Goal: Entertainment & Leisure: Consume media (video, audio)

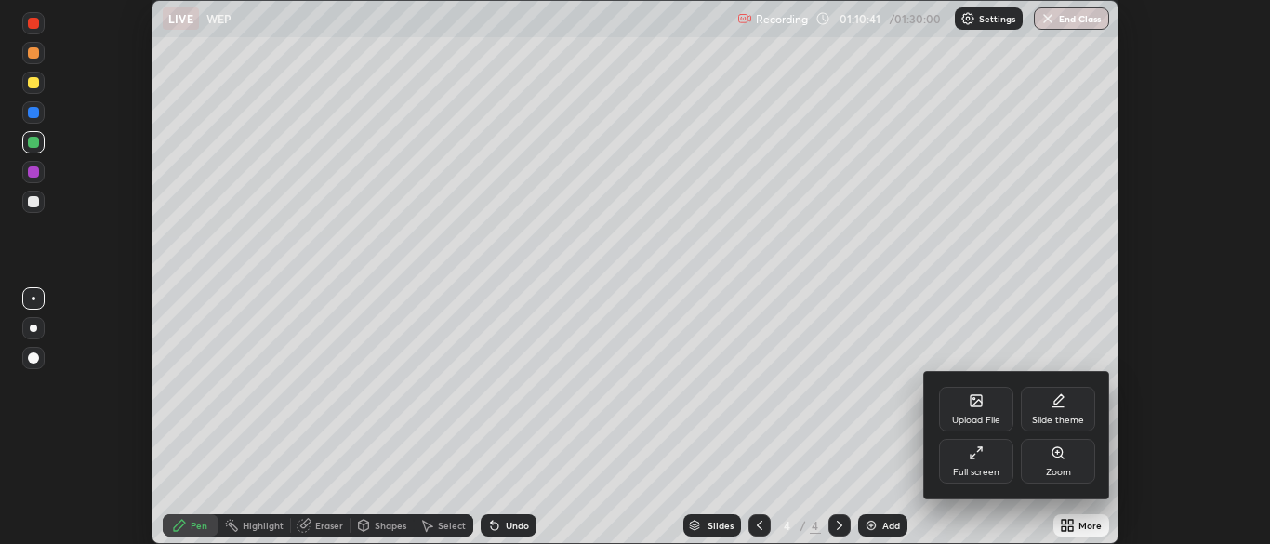
click at [985, 468] on div "Full screen" at bounding box center [976, 472] width 46 height 9
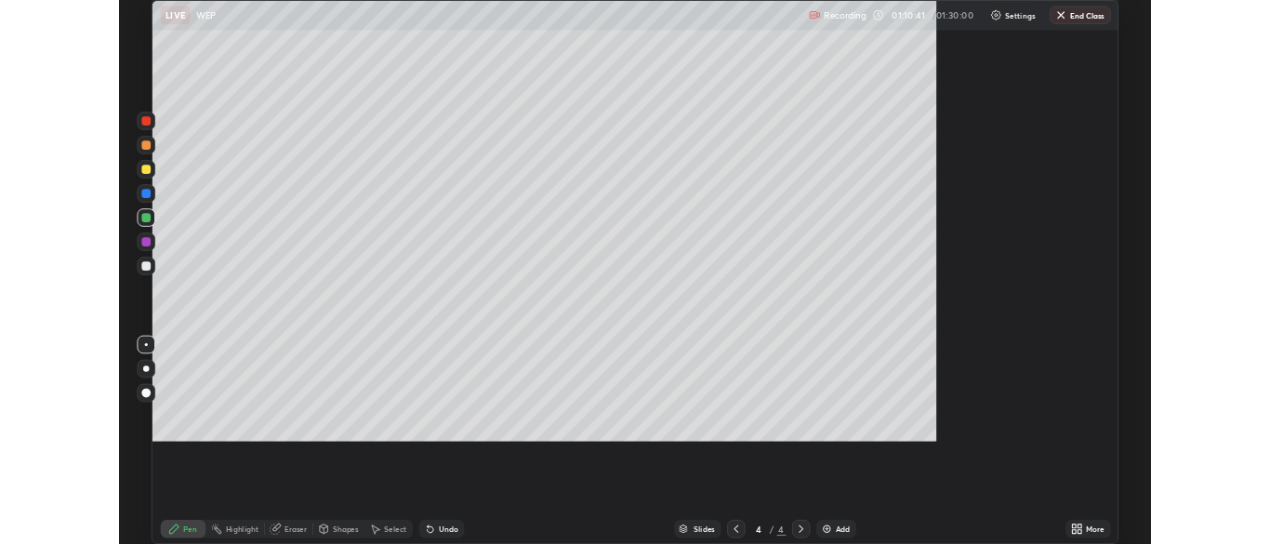
scroll to position [669, 1270]
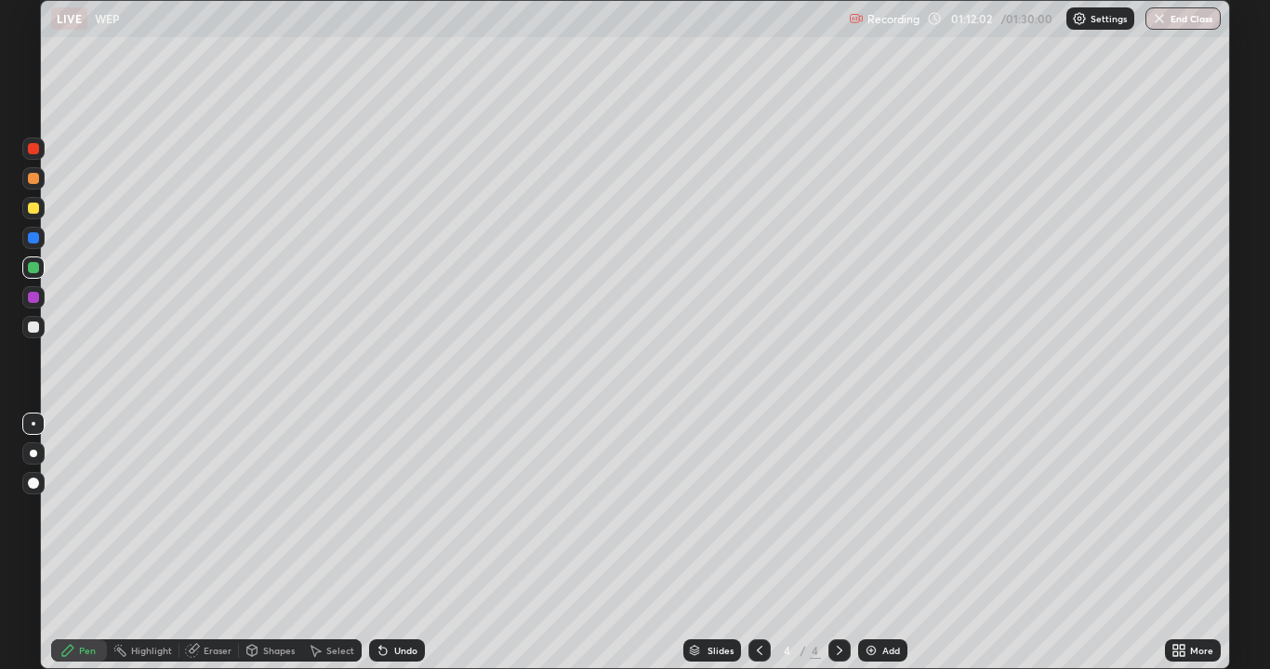
click at [34, 328] on div at bounding box center [33, 327] width 11 height 11
click at [37, 210] on div at bounding box center [33, 208] width 11 height 11
click at [400, 543] on div "Undo" at bounding box center [405, 650] width 23 height 9
click at [35, 182] on div at bounding box center [33, 178] width 11 height 11
click at [891, 543] on div "Add" at bounding box center [891, 650] width 18 height 9
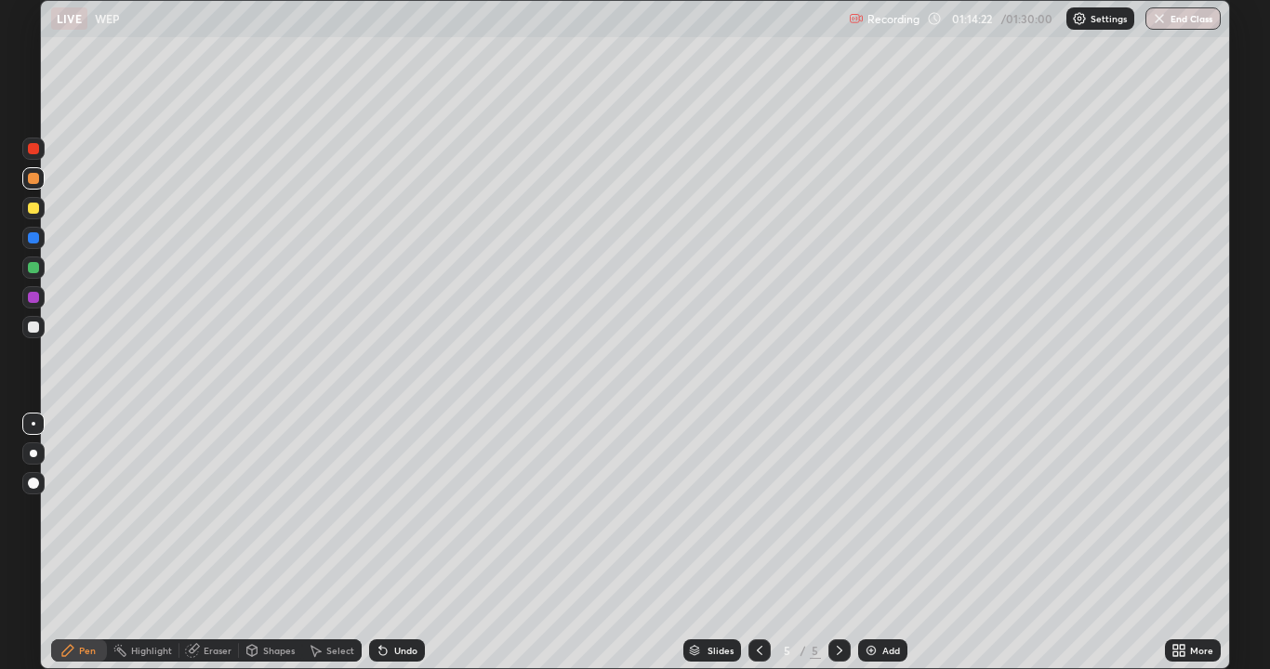
click at [31, 206] on div at bounding box center [33, 208] width 11 height 11
click at [406, 543] on div "Undo" at bounding box center [397, 651] width 56 height 22
click at [402, 543] on div "Undo" at bounding box center [405, 650] width 23 height 9
click at [401, 543] on div "Undo" at bounding box center [405, 650] width 23 height 9
click at [402, 543] on div "Undo" at bounding box center [405, 650] width 23 height 9
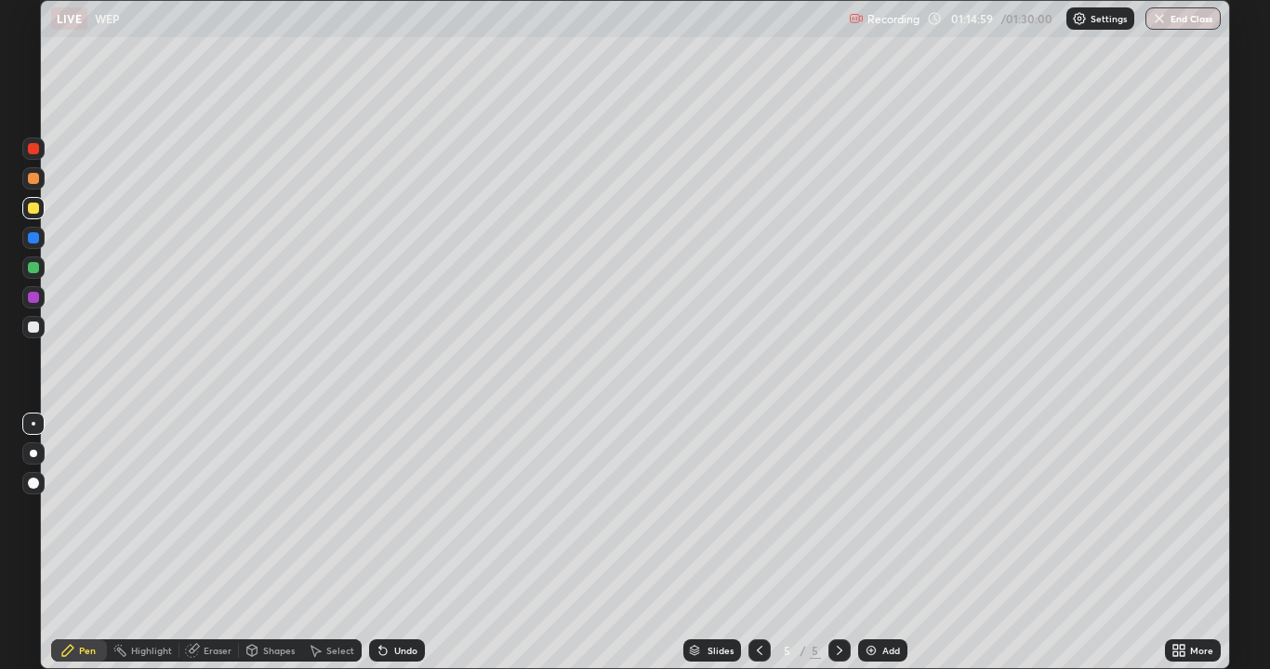
click at [400, 543] on div "Undo" at bounding box center [405, 650] width 23 height 9
click at [399, 543] on div "Undo" at bounding box center [405, 650] width 23 height 9
click at [32, 178] on div at bounding box center [33, 178] width 11 height 11
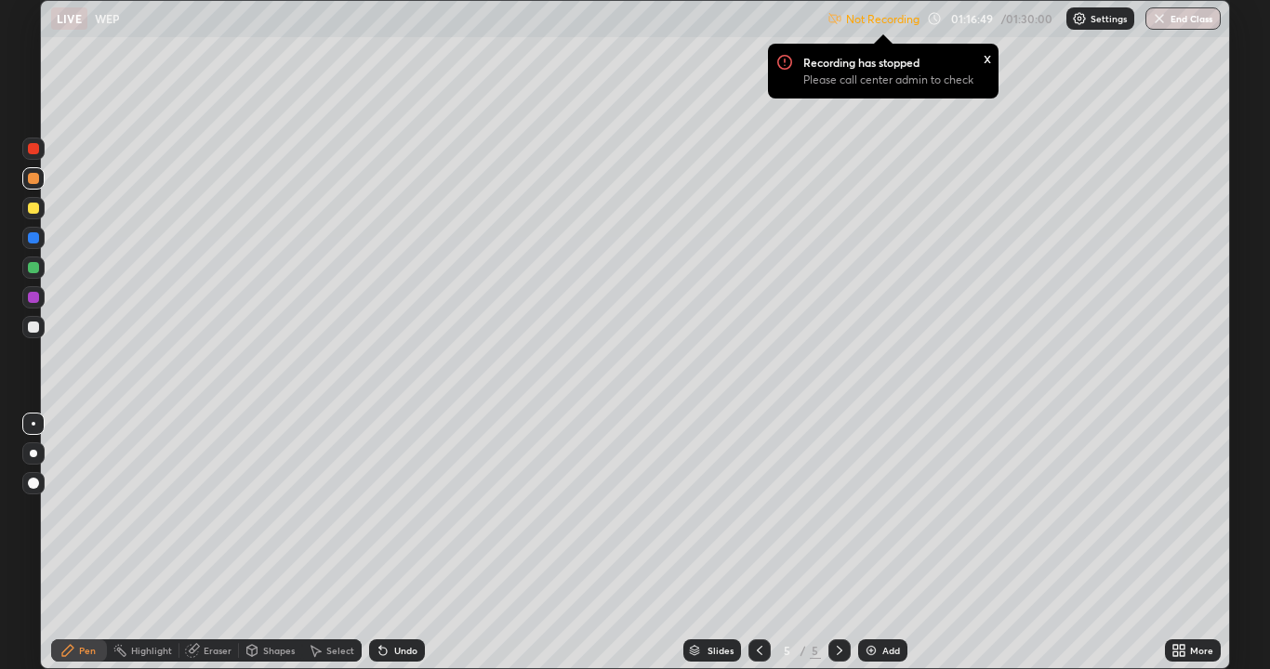
click at [1087, 15] on div "Settings" at bounding box center [1100, 18] width 68 height 22
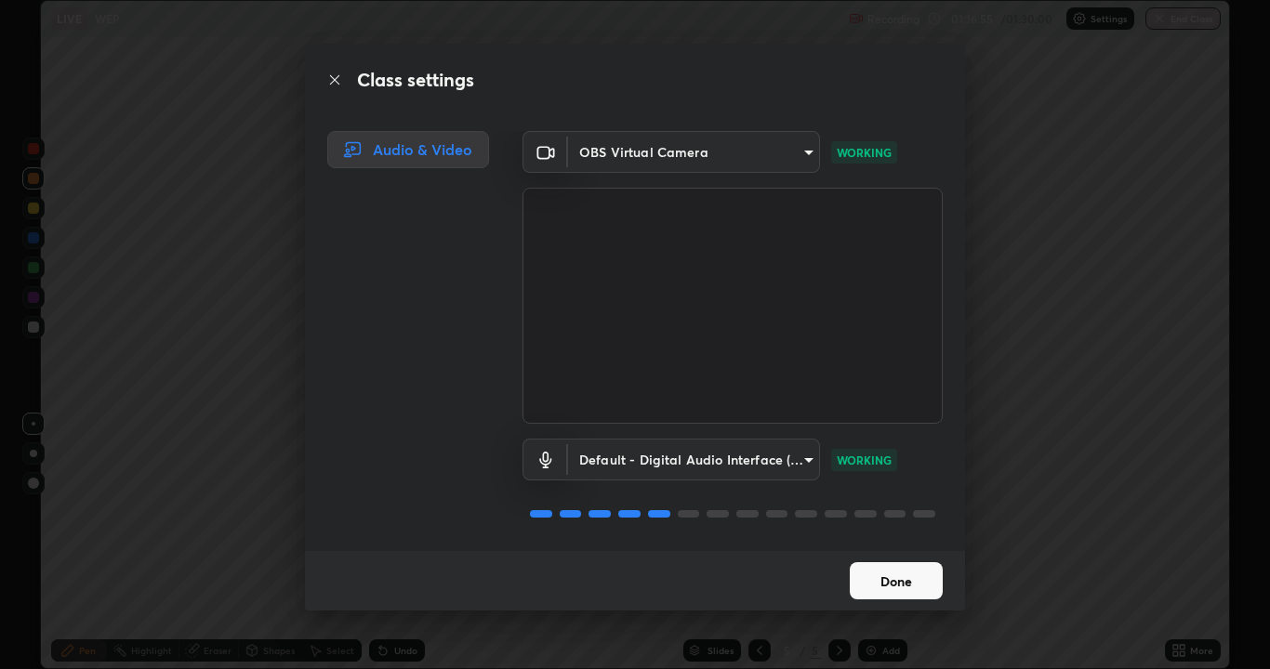
click at [881, 543] on button "Done" at bounding box center [896, 580] width 93 height 37
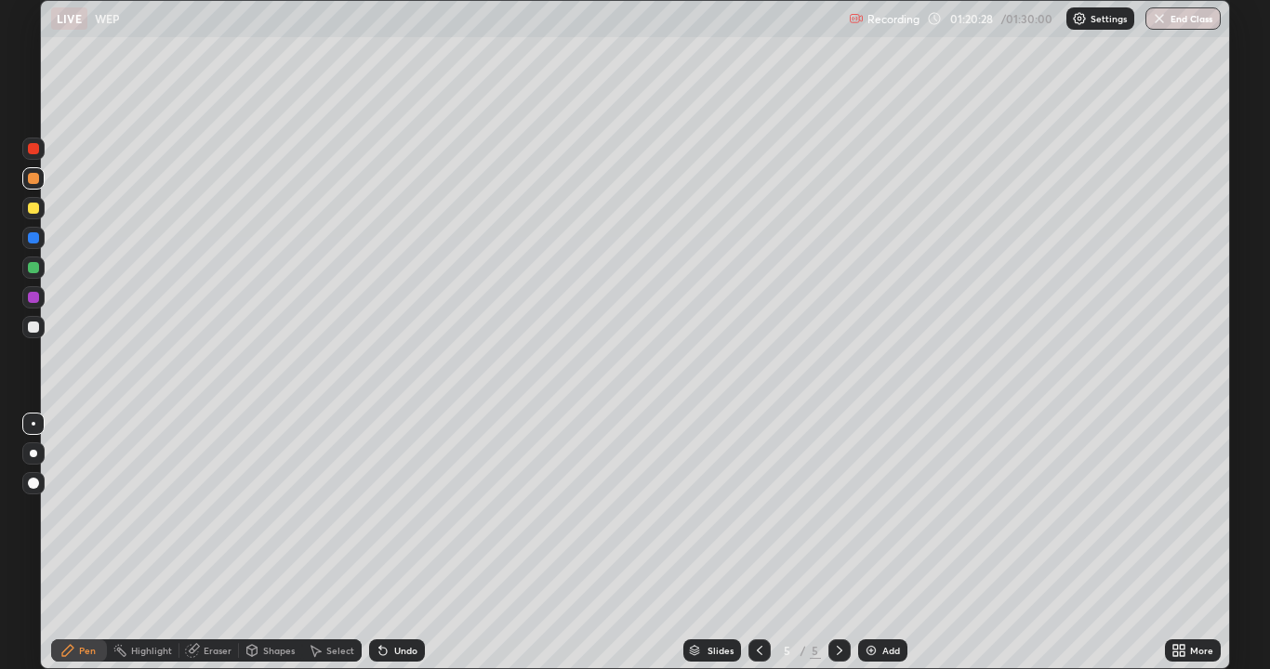
click at [846, 543] on div at bounding box center [839, 651] width 22 height 22
click at [885, 543] on div "Add" at bounding box center [891, 650] width 18 height 9
click at [35, 207] on div at bounding box center [33, 208] width 11 height 11
click at [403, 543] on div "Undo" at bounding box center [405, 650] width 23 height 9
click at [401, 543] on div "Undo" at bounding box center [405, 650] width 23 height 9
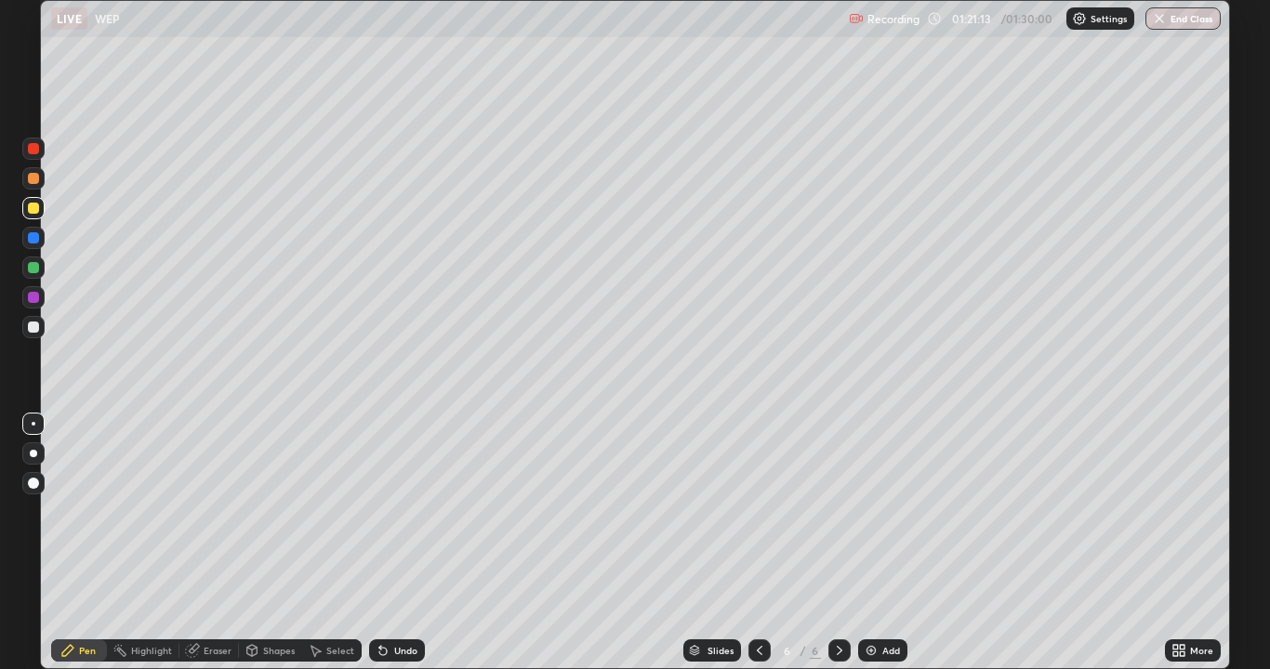
click at [396, 543] on div "Undo" at bounding box center [405, 650] width 23 height 9
click at [397, 543] on div "Undo" at bounding box center [405, 650] width 23 height 9
click at [400, 543] on div "Undo" at bounding box center [405, 650] width 23 height 9
click at [399, 543] on div "Undo" at bounding box center [405, 650] width 23 height 9
click at [402, 543] on div "Undo" at bounding box center [405, 650] width 23 height 9
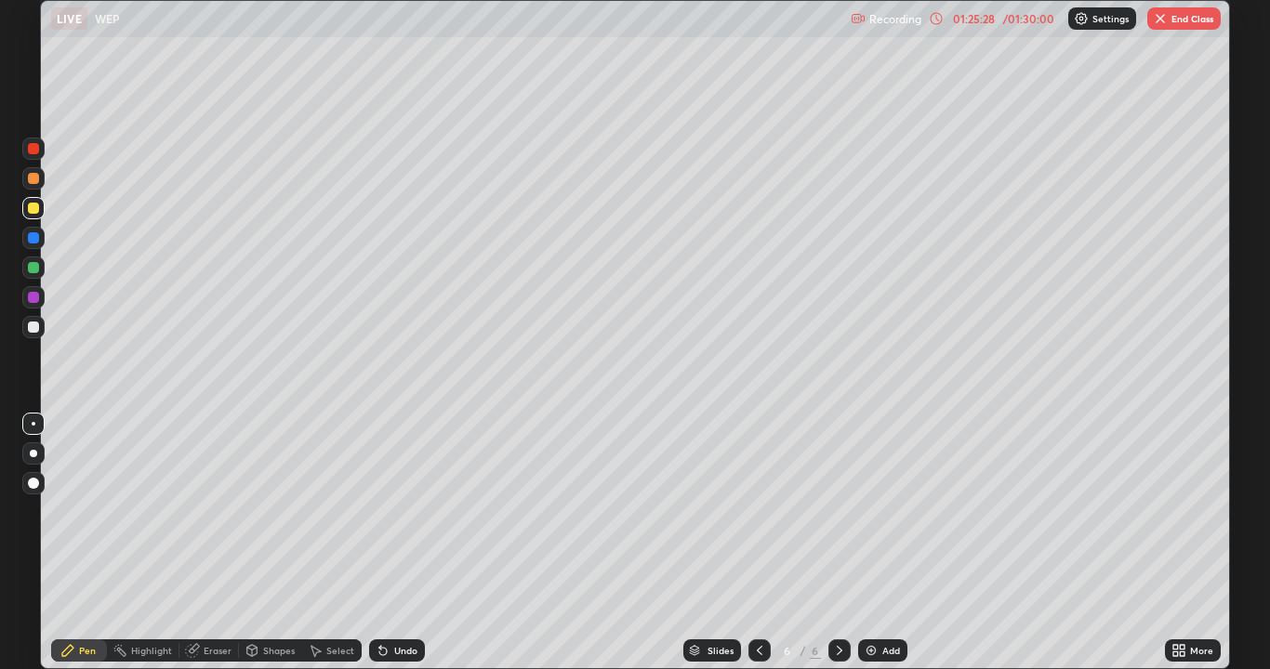
click at [1155, 22] on img "button" at bounding box center [1160, 18] width 15 height 15
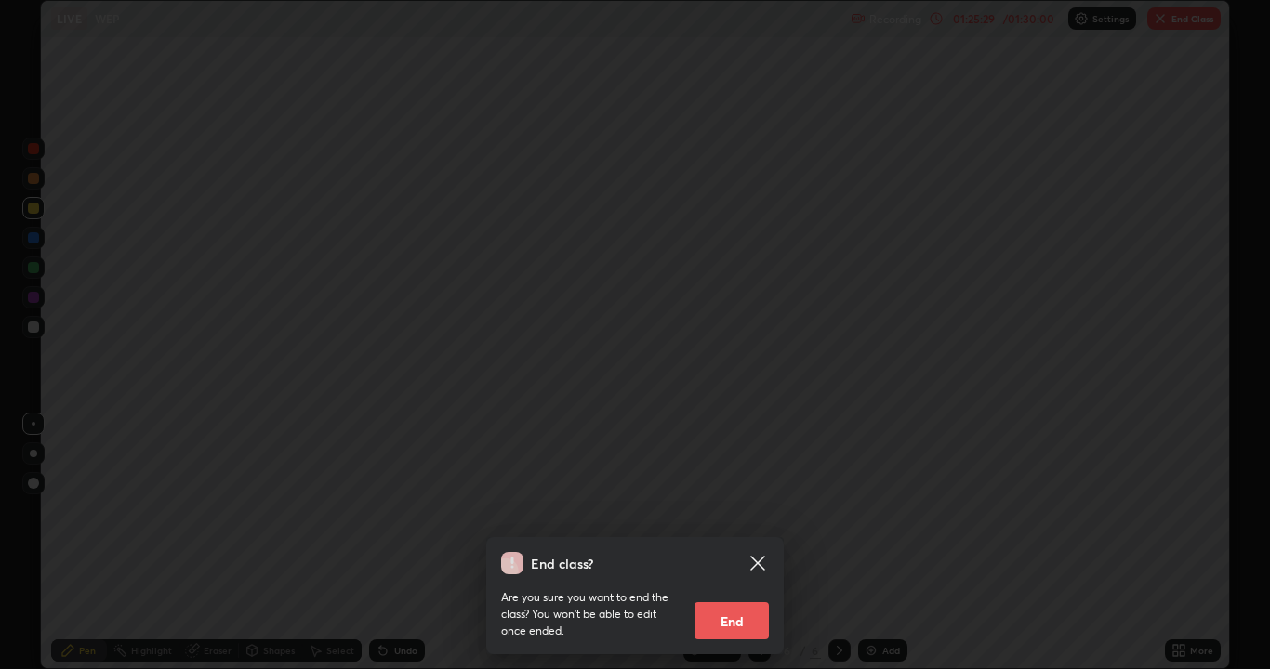
click at [721, 543] on button "End" at bounding box center [731, 620] width 74 height 37
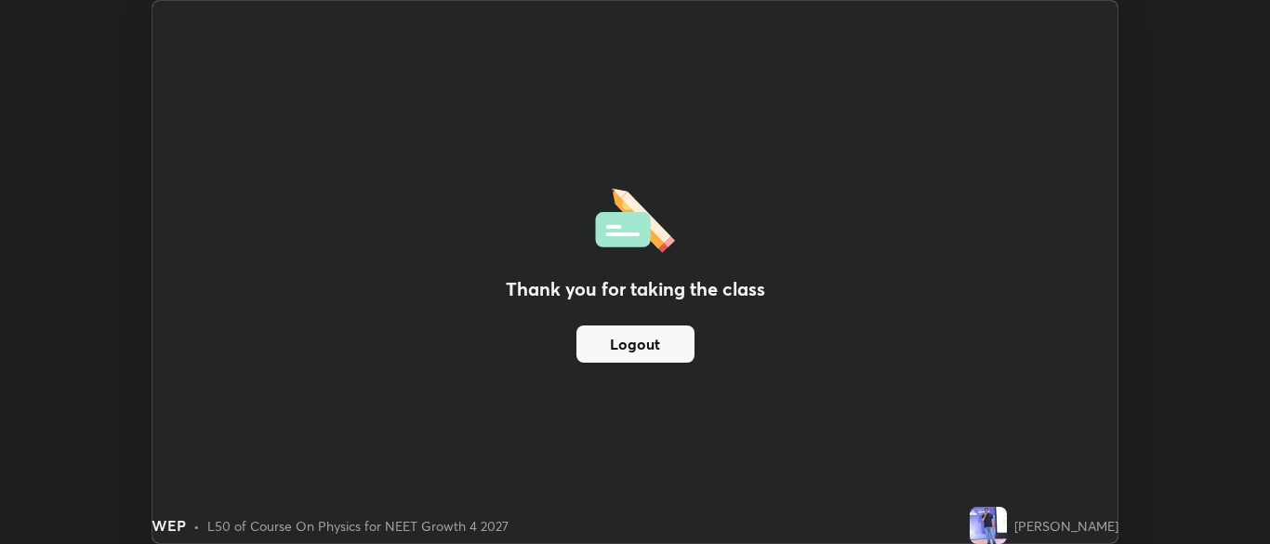
scroll to position [92411, 91685]
